Goal: Information Seeking & Learning: Learn about a topic

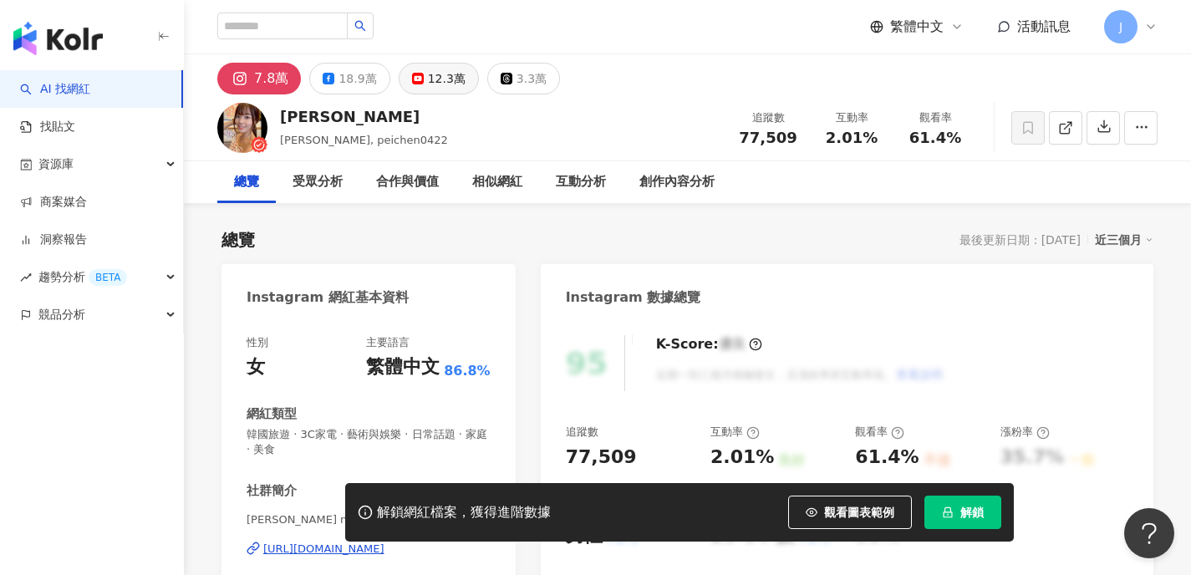
click at [428, 79] on div "12.3萬" at bounding box center [447, 78] width 38 height 23
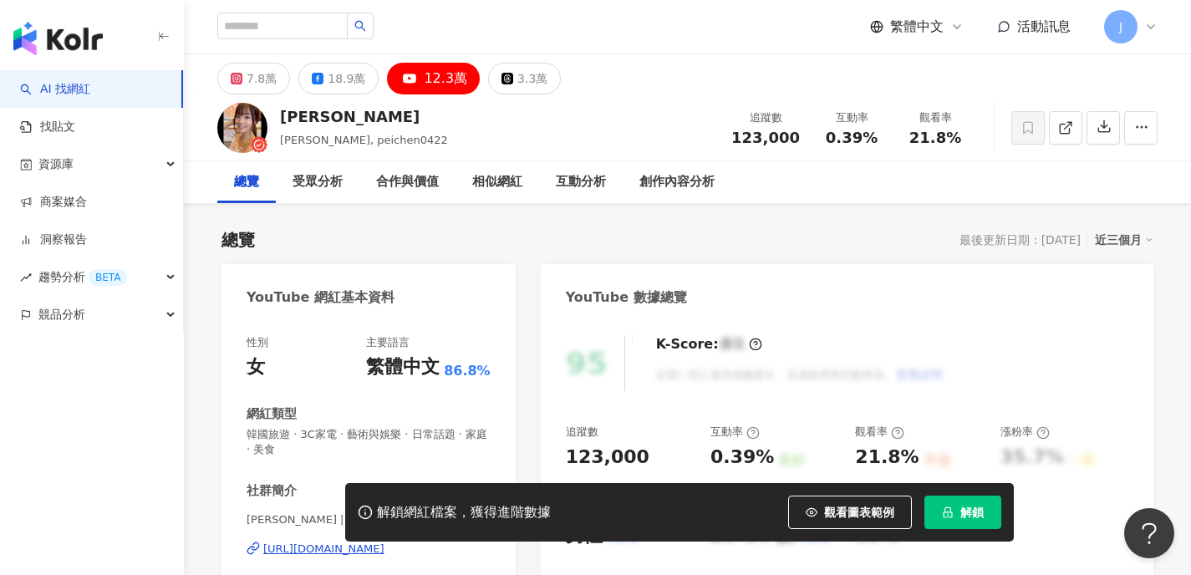
click at [385, 542] on div "[URL][DOMAIN_NAME]" at bounding box center [323, 549] width 121 height 15
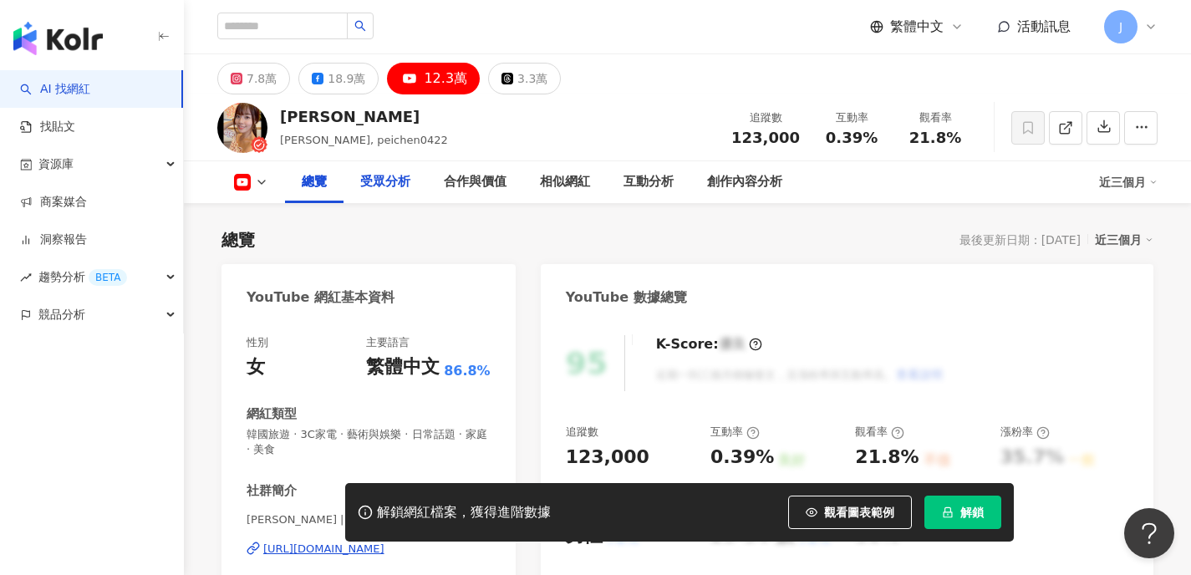
scroll to position [25, 0]
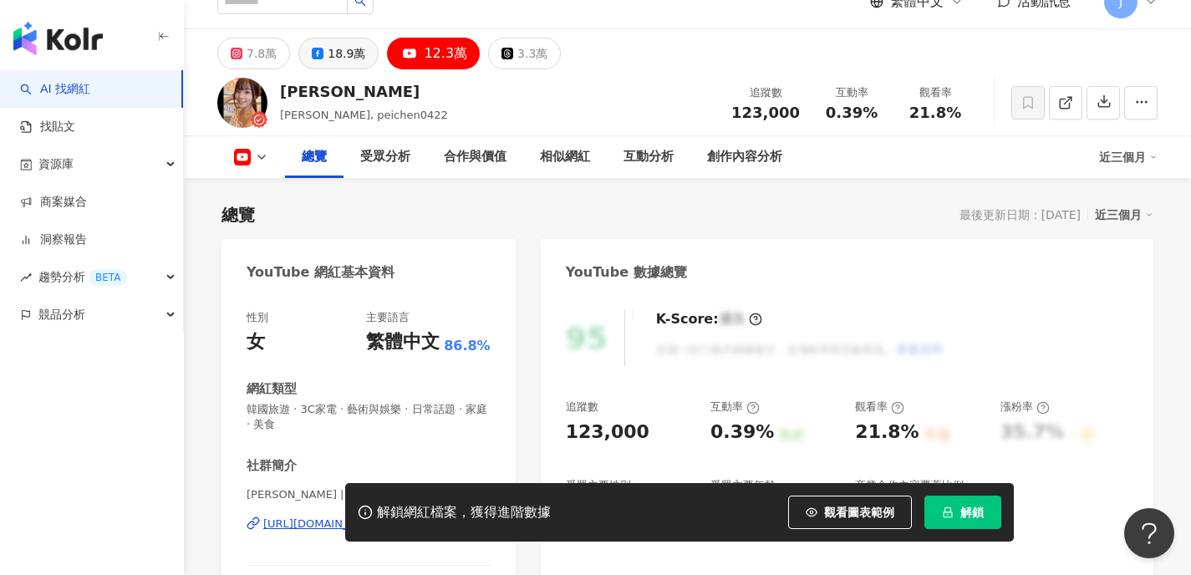
click at [345, 65] on div "18.9萬" at bounding box center [347, 53] width 38 height 23
click at [334, 65] on div "18.9萬" at bounding box center [347, 53] width 38 height 23
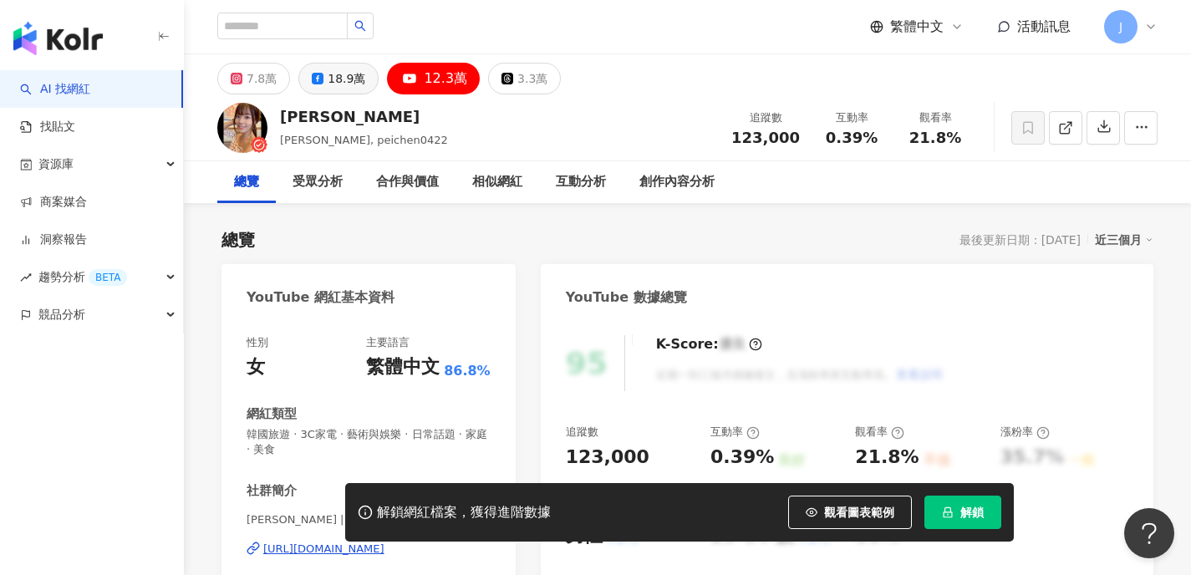
click at [350, 80] on div "18.9萬" at bounding box center [347, 78] width 38 height 23
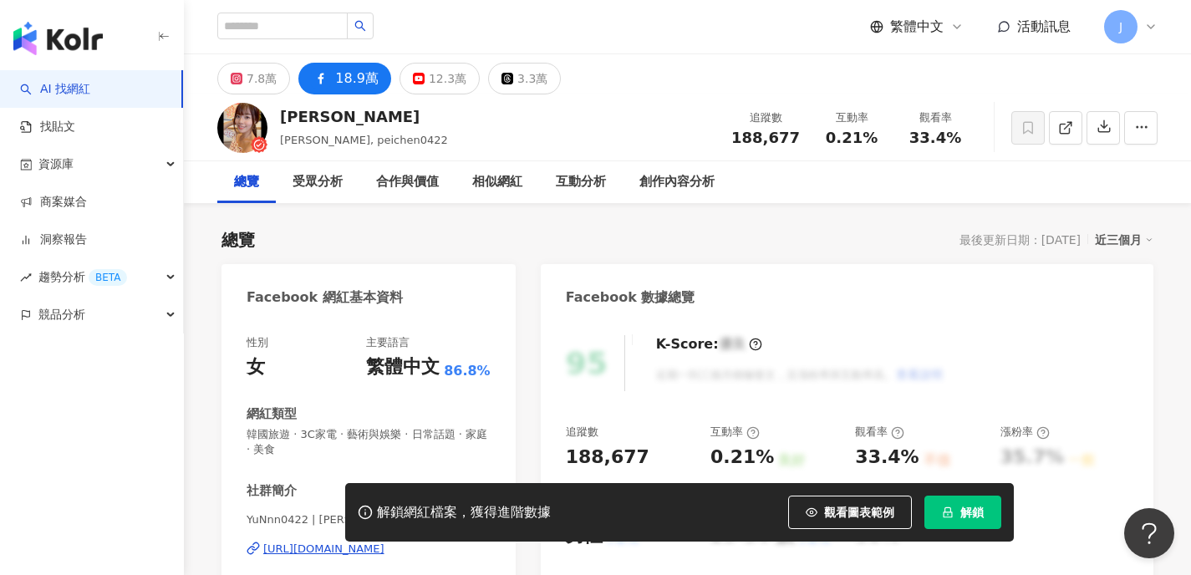
scroll to position [288, 0]
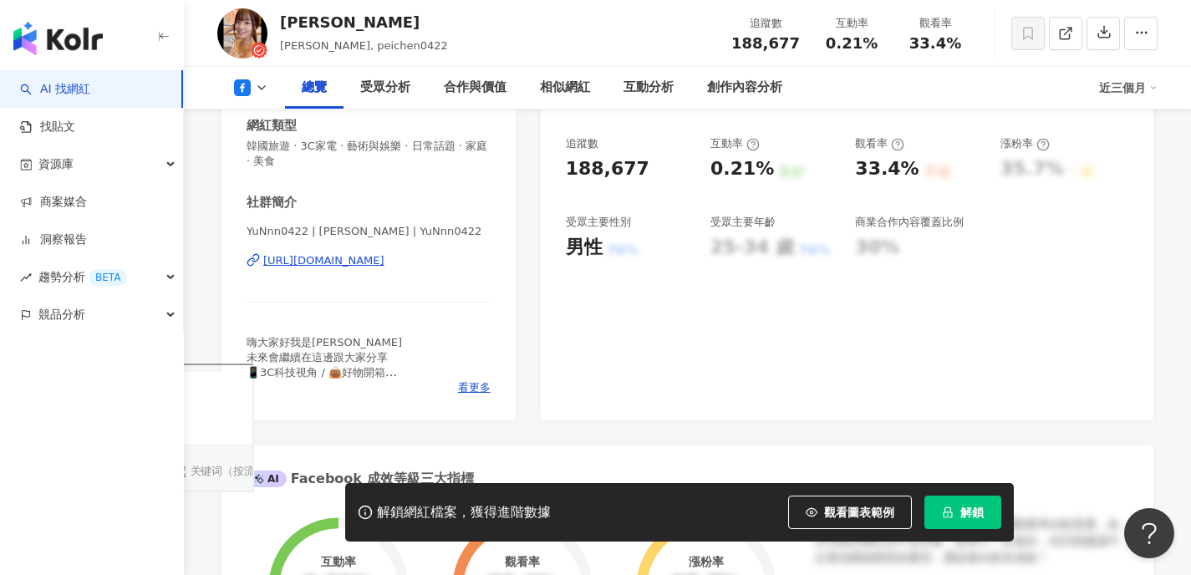
click at [385, 256] on div "[URL][DOMAIN_NAME]" at bounding box center [323, 260] width 121 height 15
